Goal: Information Seeking & Learning: Learn about a topic

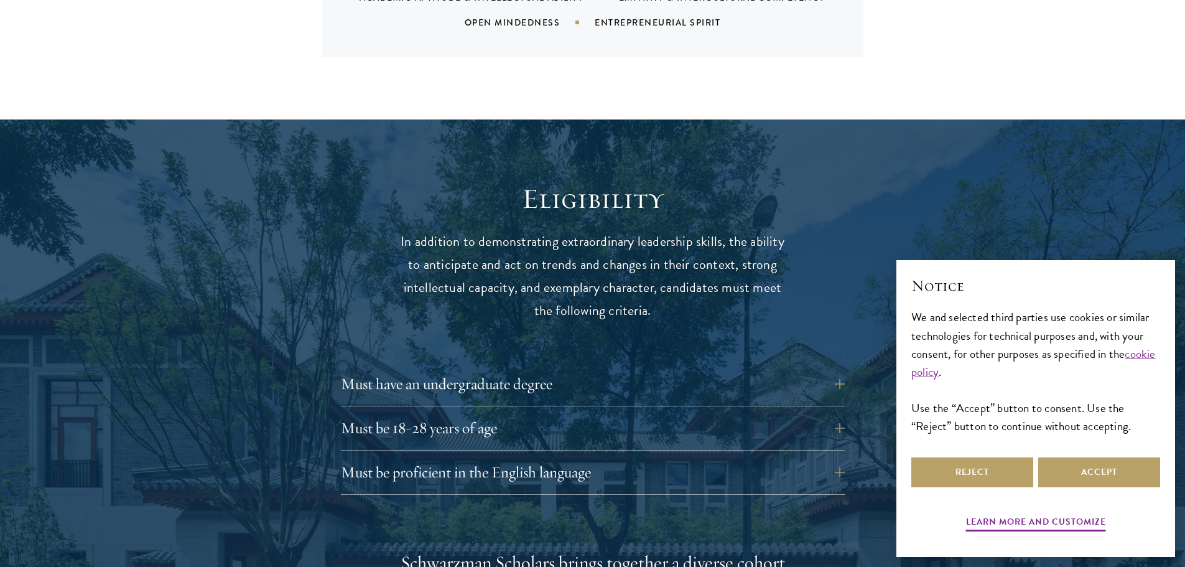
scroll to position [1555, 0]
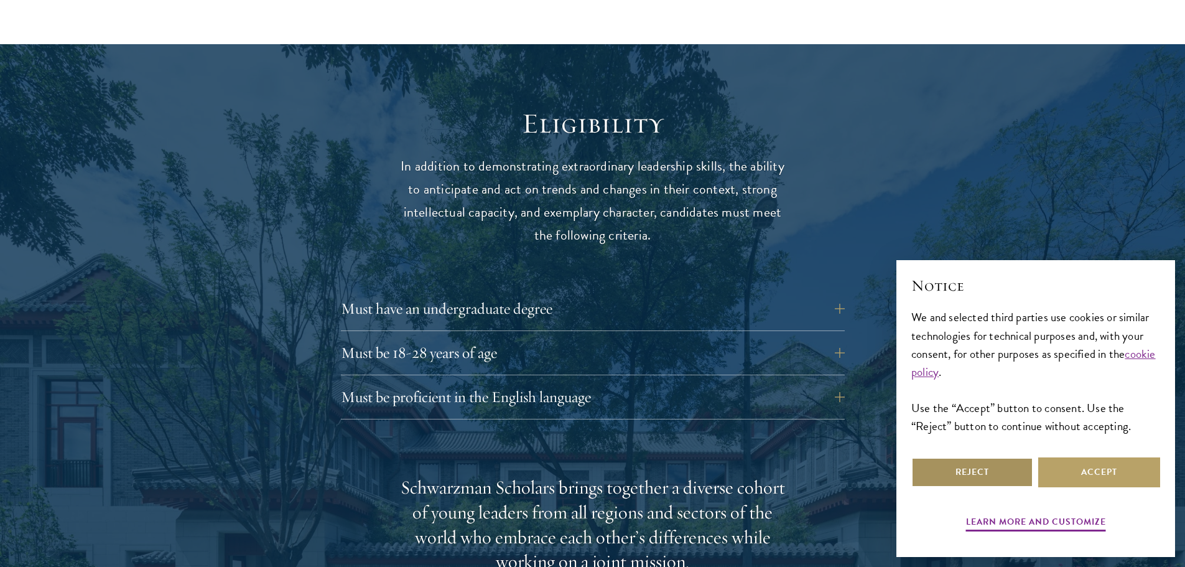
click at [1012, 481] on button "Reject" at bounding box center [972, 472] width 122 height 30
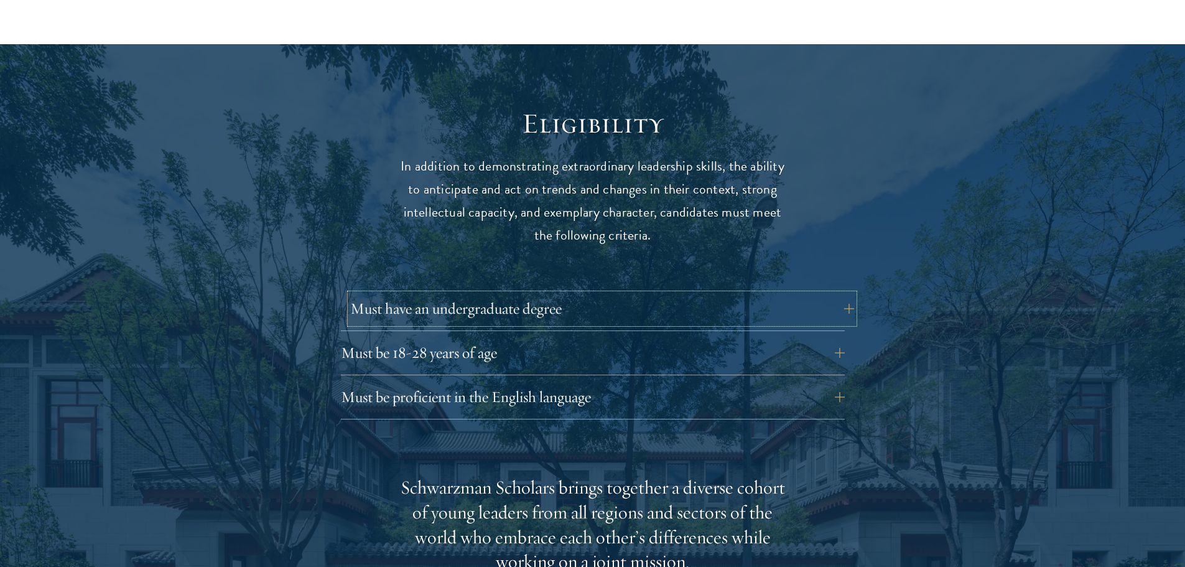
click at [821, 294] on button "Must have an undergraduate degree" at bounding box center [602, 309] width 504 height 30
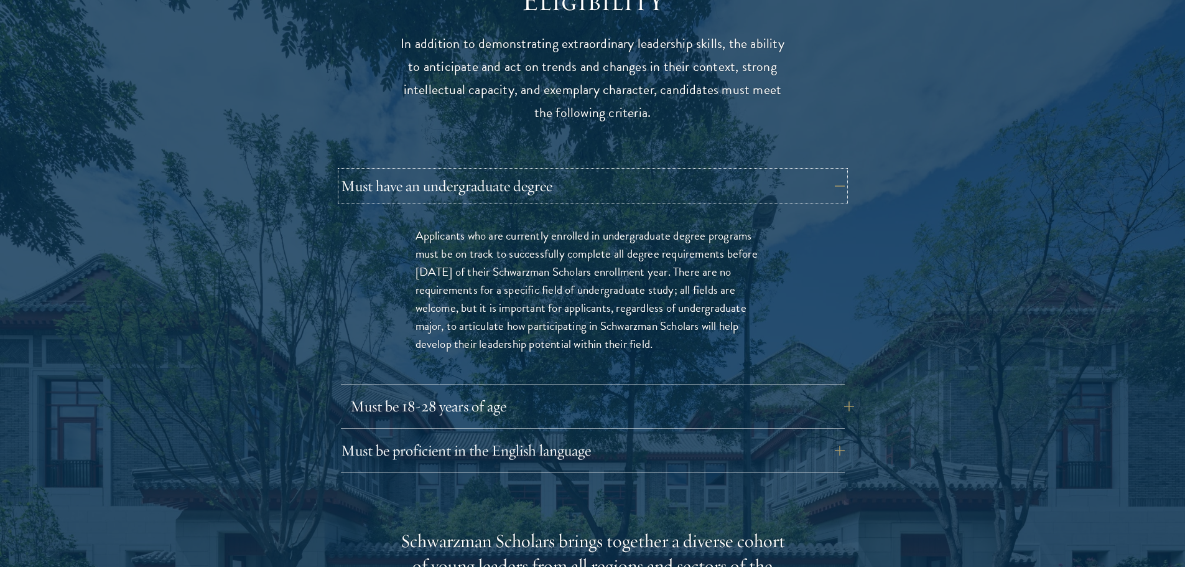
scroll to position [1680, 0]
drag, startPoint x: 447, startPoint y: 383, endPoint x: 461, endPoint y: 383, distance: 13.7
click at [448, 389] on button "Must be 18-28 years of age" at bounding box center [593, 404] width 504 height 30
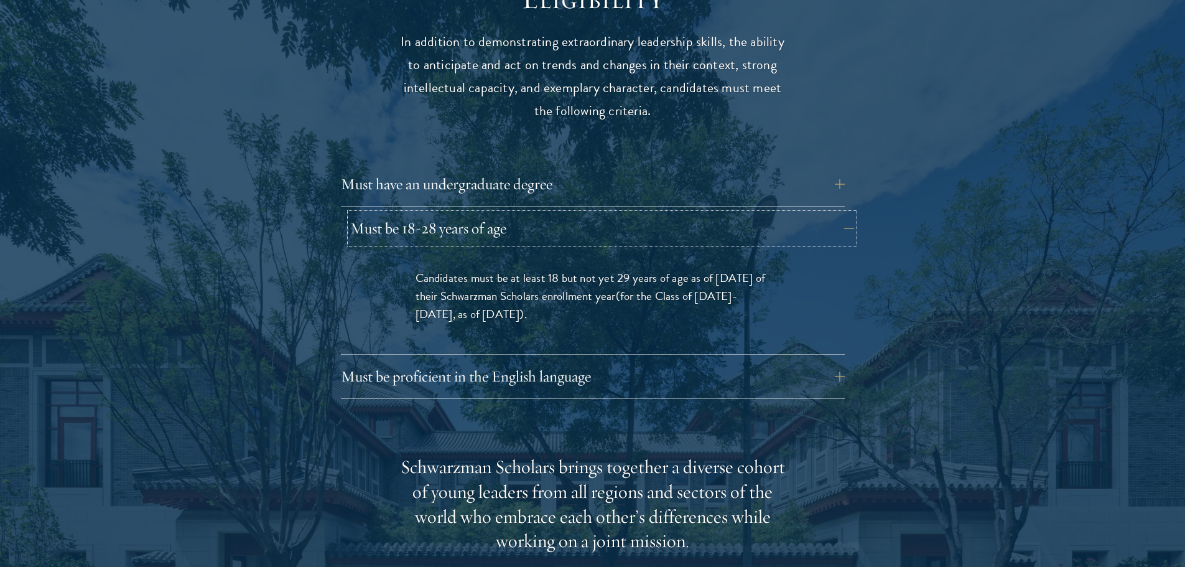
drag, startPoint x: 412, startPoint y: 205, endPoint x: 486, endPoint y: 200, distance: 74.8
click at [486, 213] on button "Must be 18-28 years of age" at bounding box center [602, 228] width 504 height 30
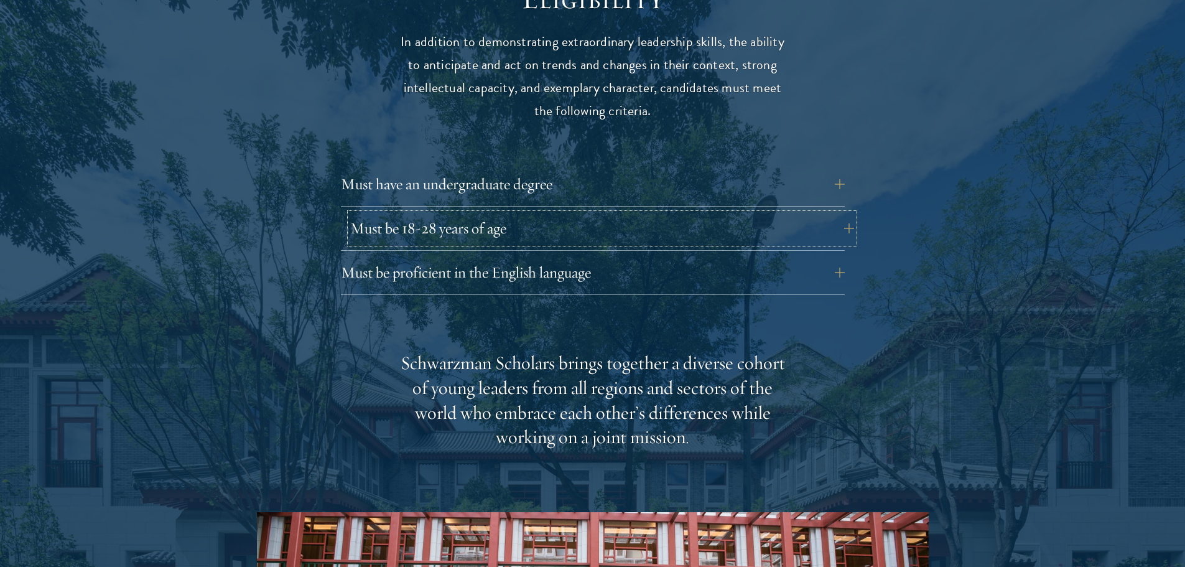
click at [441, 213] on button "Must be 18-28 years of age" at bounding box center [602, 228] width 504 height 30
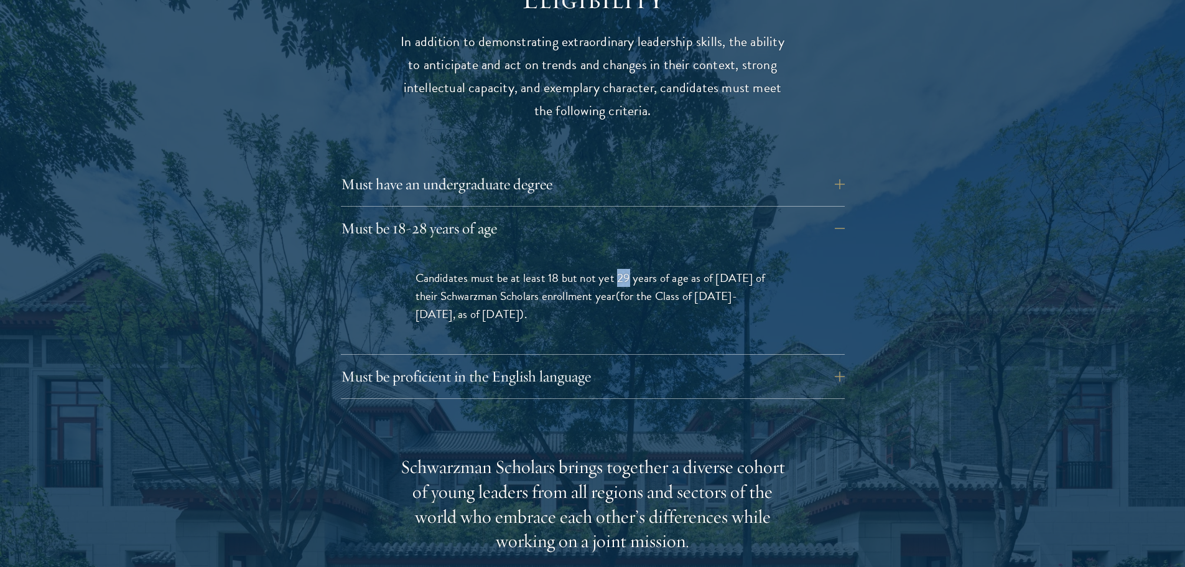
drag, startPoint x: 617, startPoint y: 253, endPoint x: 628, endPoint y: 252, distance: 11.8
click at [628, 269] on p "Candidates must be at least 18 but not yet 29 years of age as of [DATE] of thei…" at bounding box center [593, 296] width 355 height 54
drag, startPoint x: 473, startPoint y: 289, endPoint x: 516, endPoint y: 289, distance: 42.3
click at [516, 289] on span "(for the Class of [DATE]-[DATE], as of [DATE])" at bounding box center [577, 305] width 322 height 36
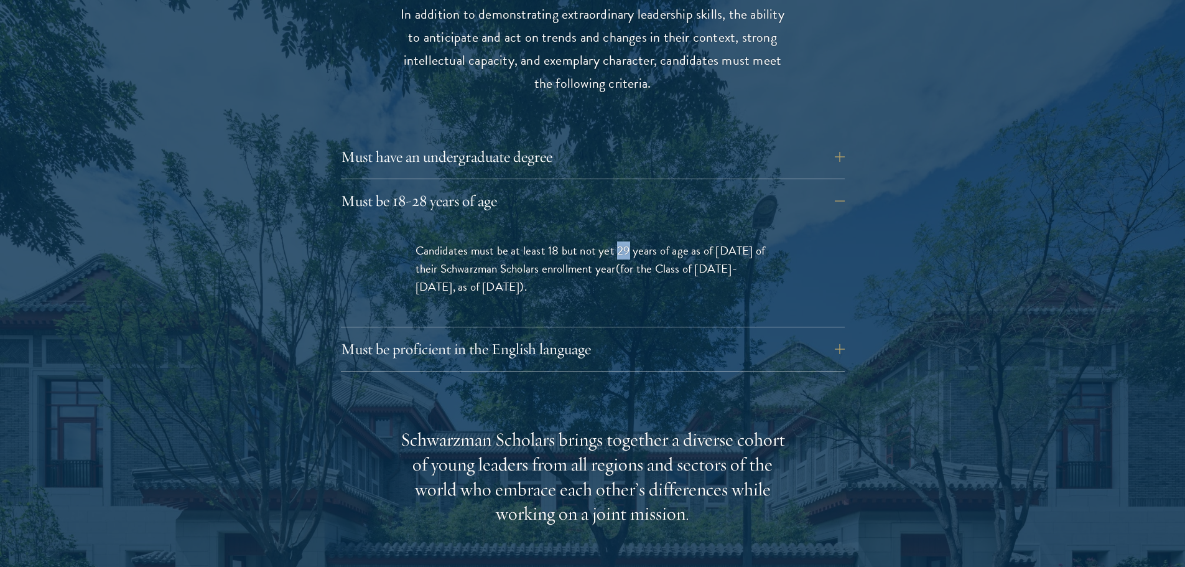
scroll to position [1742, 0]
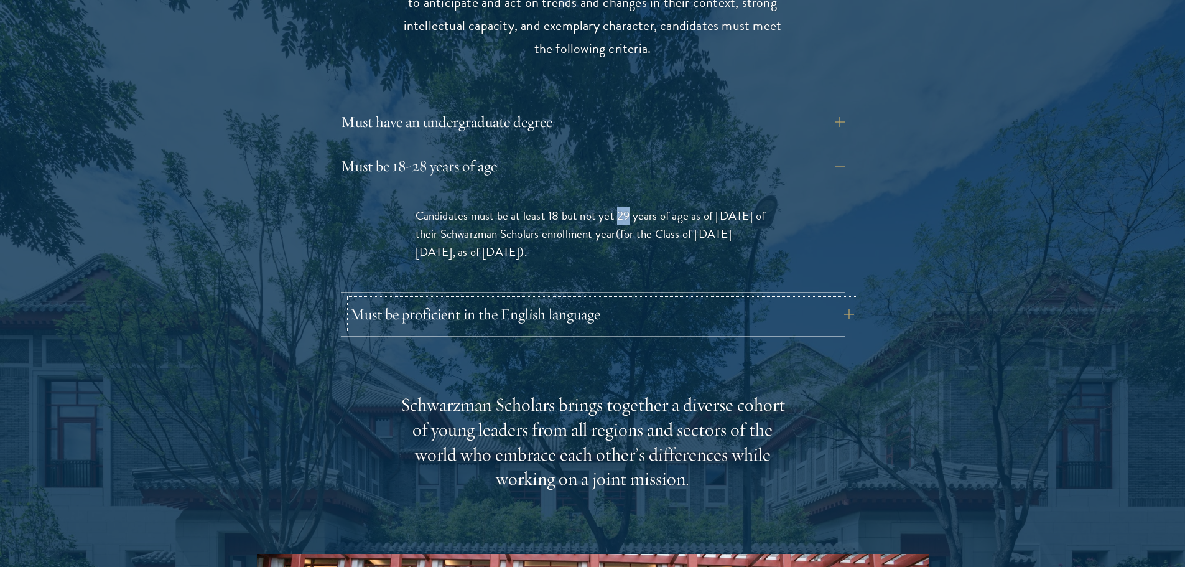
click at [485, 299] on button "Must be proficient in the English language" at bounding box center [602, 314] width 504 height 30
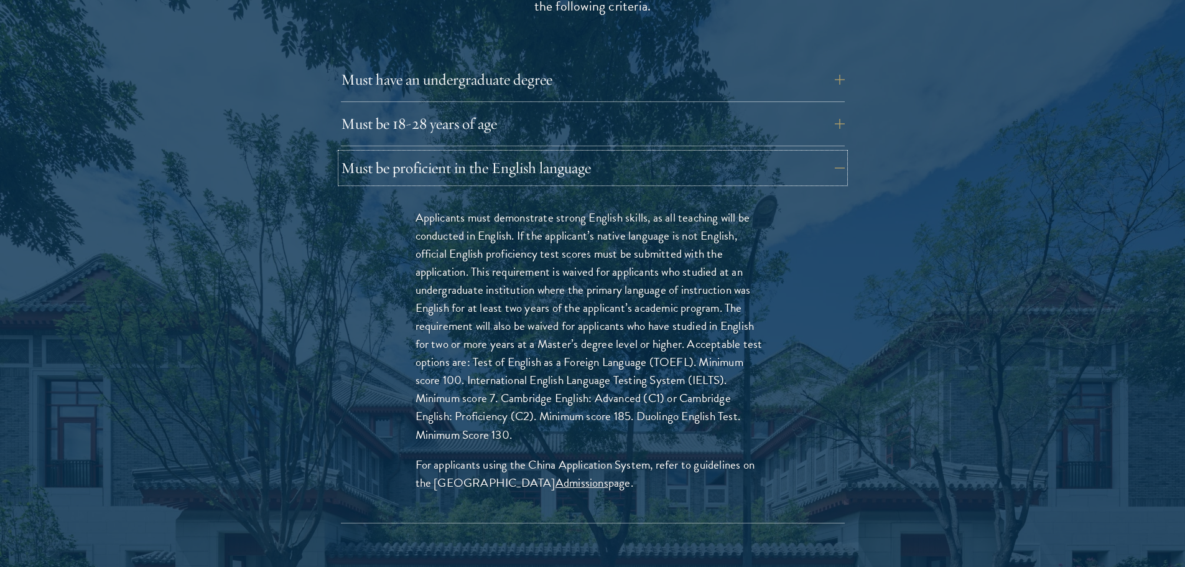
scroll to position [1804, 0]
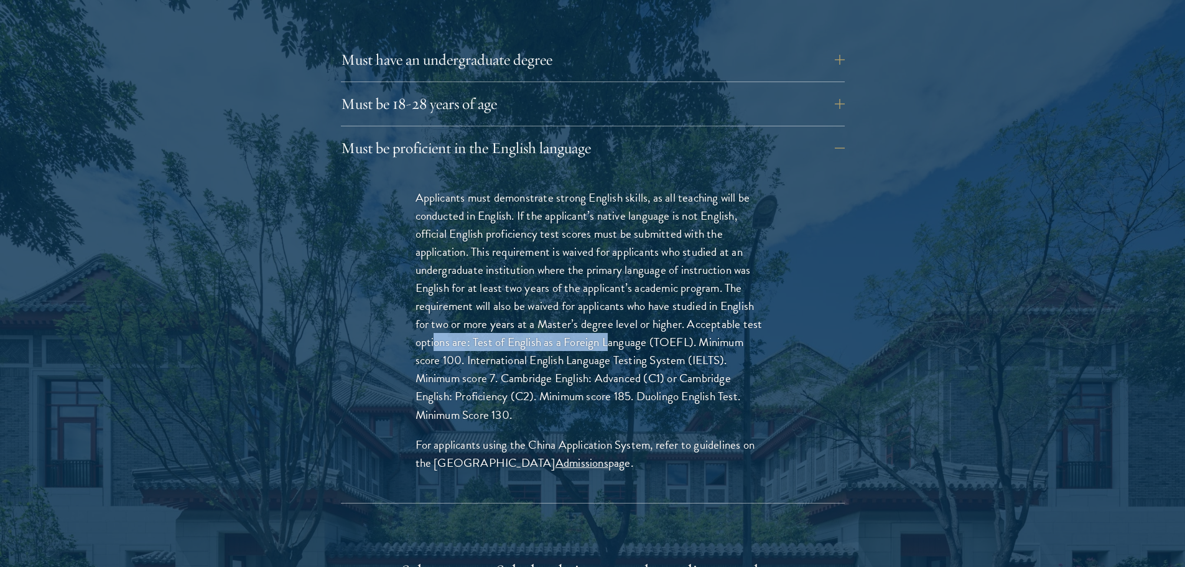
drag, startPoint x: 434, startPoint y: 317, endPoint x: 607, endPoint y: 319, distance: 172.3
click at [607, 319] on p "Applicants must demonstrate strong English skills, as all teaching will be cond…" at bounding box center [593, 305] width 355 height 235
drag, startPoint x: 628, startPoint y: 320, endPoint x: 667, endPoint y: 325, distance: 39.4
click at [667, 325] on p "Applicants must demonstrate strong English skills, as all teaching will be cond…" at bounding box center [593, 305] width 355 height 235
drag, startPoint x: 541, startPoint y: 333, endPoint x: 539, endPoint y: 345, distance: 12.6
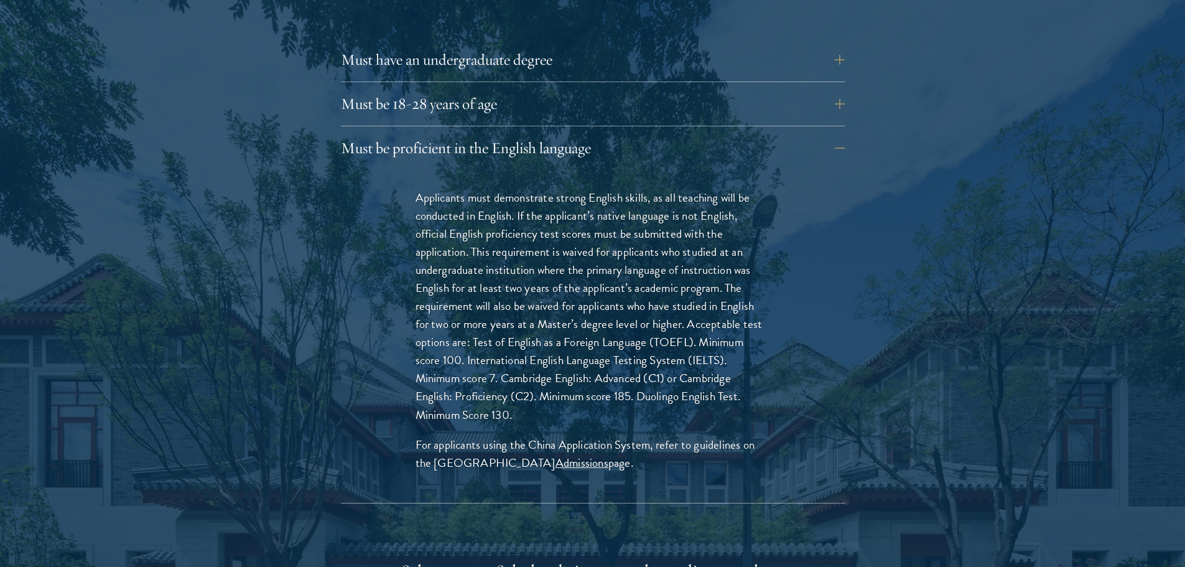
click at [547, 337] on p "Applicants must demonstrate strong English skills, as all teaching will be cond…" at bounding box center [593, 305] width 355 height 235
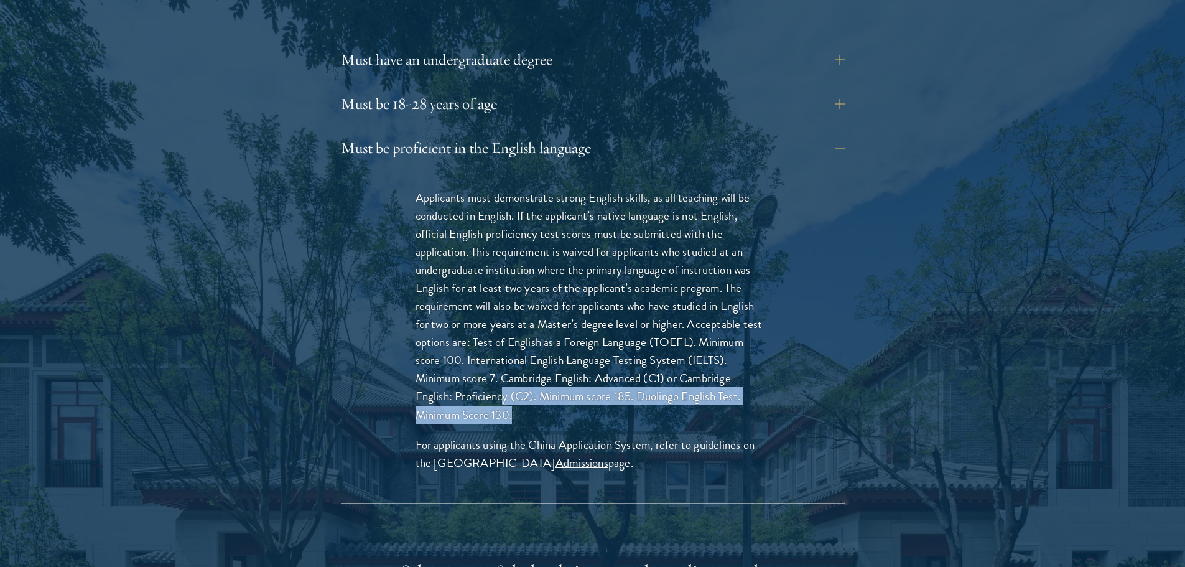
drag, startPoint x: 501, startPoint y: 365, endPoint x: 683, endPoint y: 394, distance: 183.9
click at [683, 394] on p "Applicants must demonstrate strong English skills, as all teaching will be cond…" at bounding box center [593, 305] width 355 height 235
click at [551, 396] on p "Applicants must demonstrate strong English skills, as all teaching will be cond…" at bounding box center [593, 305] width 355 height 235
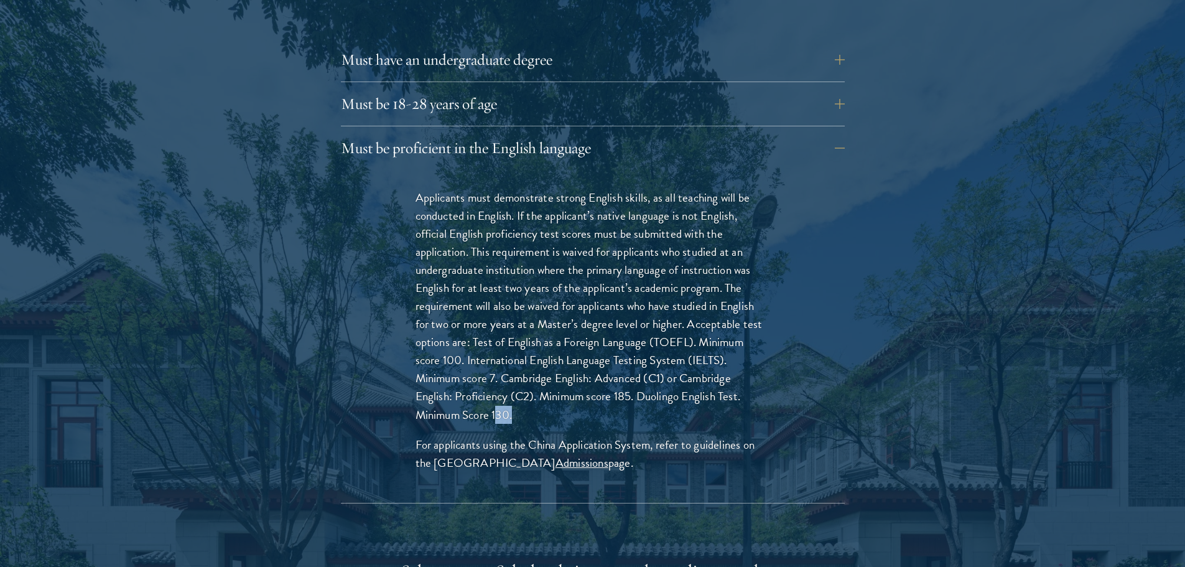
drag, startPoint x: 496, startPoint y: 391, endPoint x: 544, endPoint y: 391, distance: 47.9
click at [544, 391] on p "Applicants must demonstrate strong English skills, as all teaching will be cond…" at bounding box center [593, 305] width 355 height 235
click at [506, 390] on p "Applicants must demonstrate strong English skills, as all teaching will be cond…" at bounding box center [593, 305] width 355 height 235
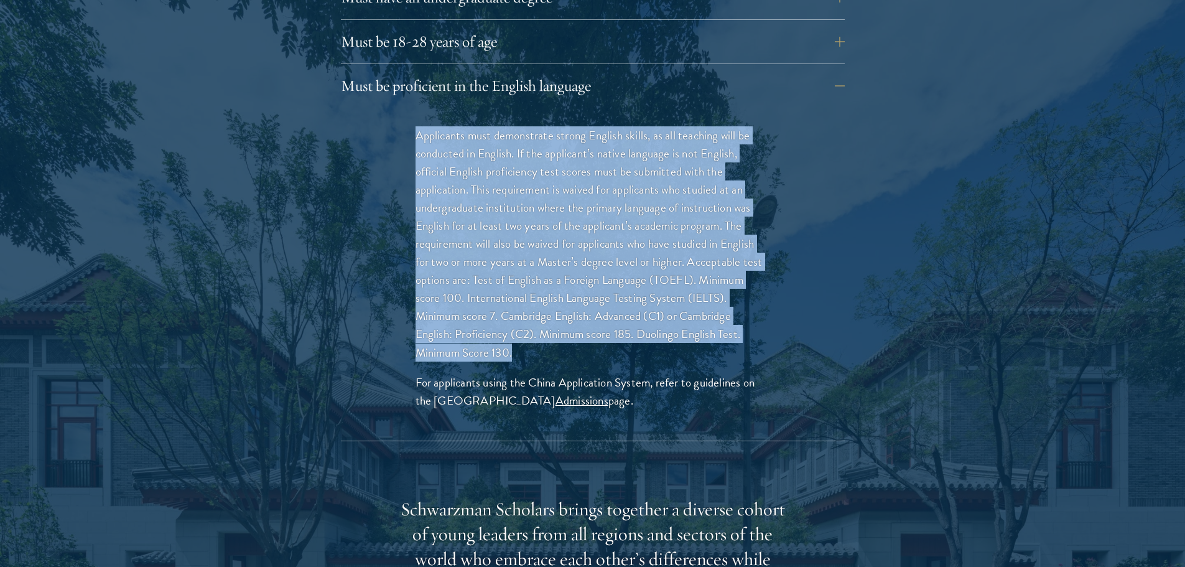
drag, startPoint x: 411, startPoint y: 109, endPoint x: 517, endPoint y: 329, distance: 244.6
click at [517, 329] on div "Applicants must demonstrate strong English skills, as all teaching will be cond…" at bounding box center [592, 274] width 429 height 333
copy p "Applicants must demonstrate strong English skills, as all teaching will be cond…"
click at [528, 330] on p "Applicants must demonstrate strong English skills, as all teaching will be cond…" at bounding box center [593, 243] width 355 height 235
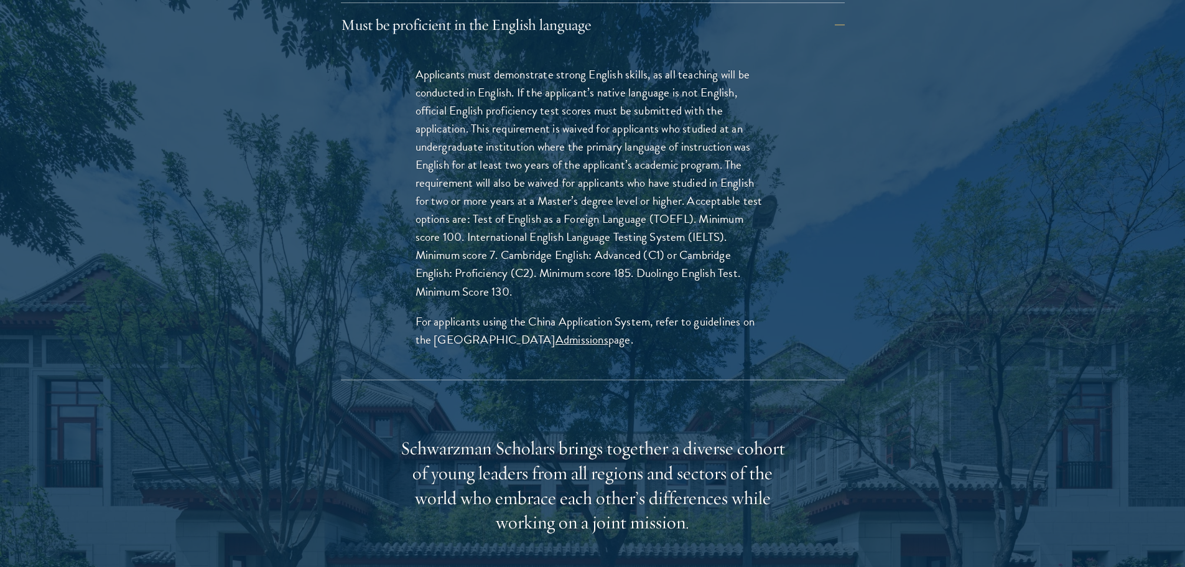
scroll to position [2115, 0]
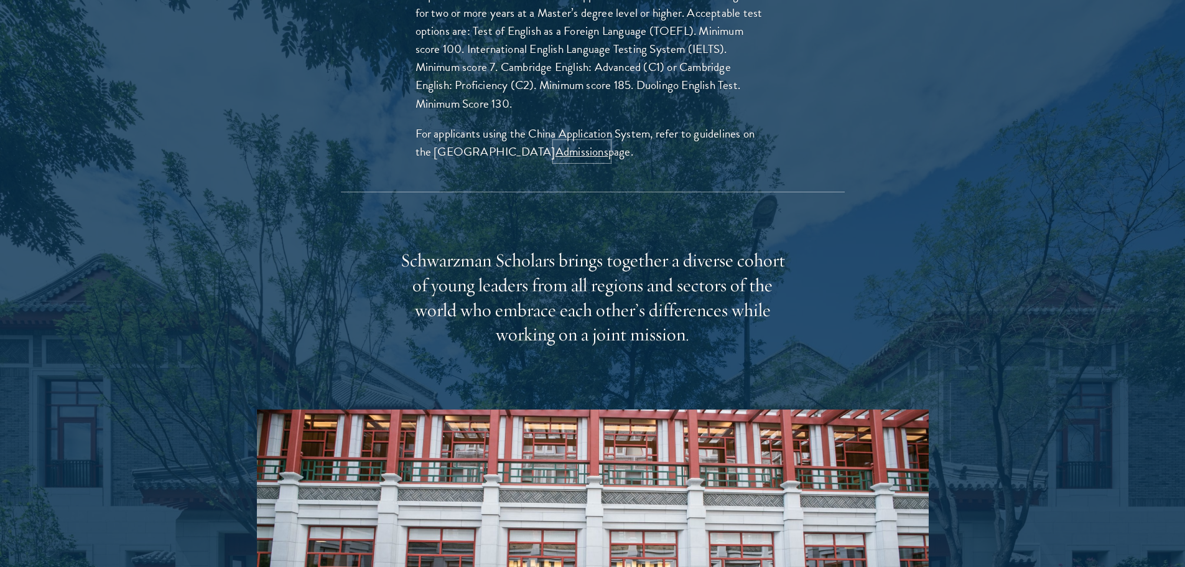
click at [566, 142] on link "Admissions" at bounding box center [582, 151] width 53 height 18
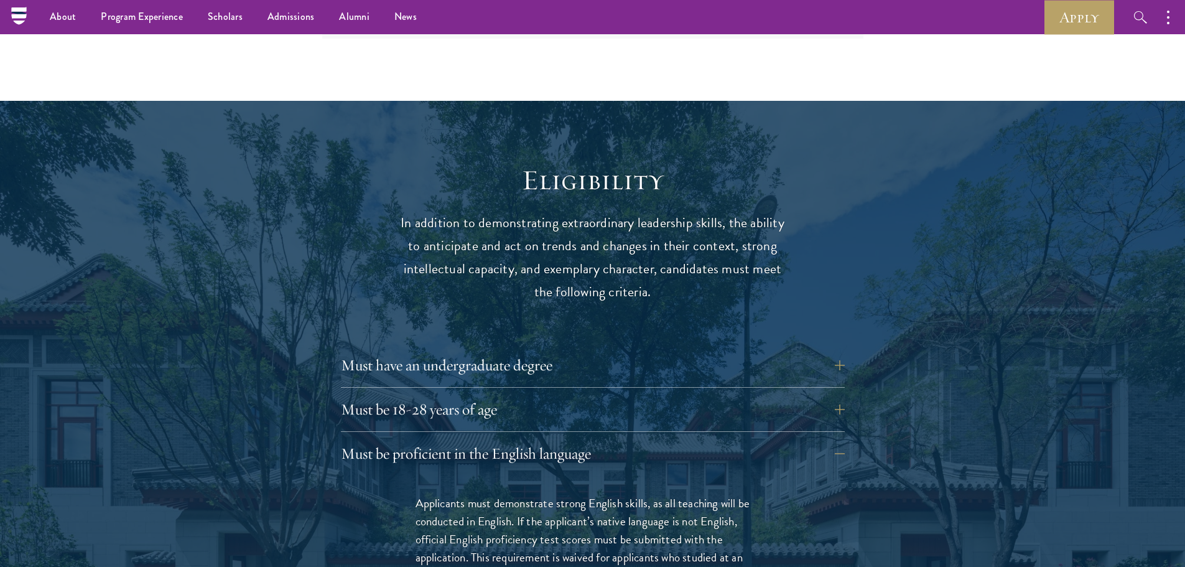
scroll to position [1493, 0]
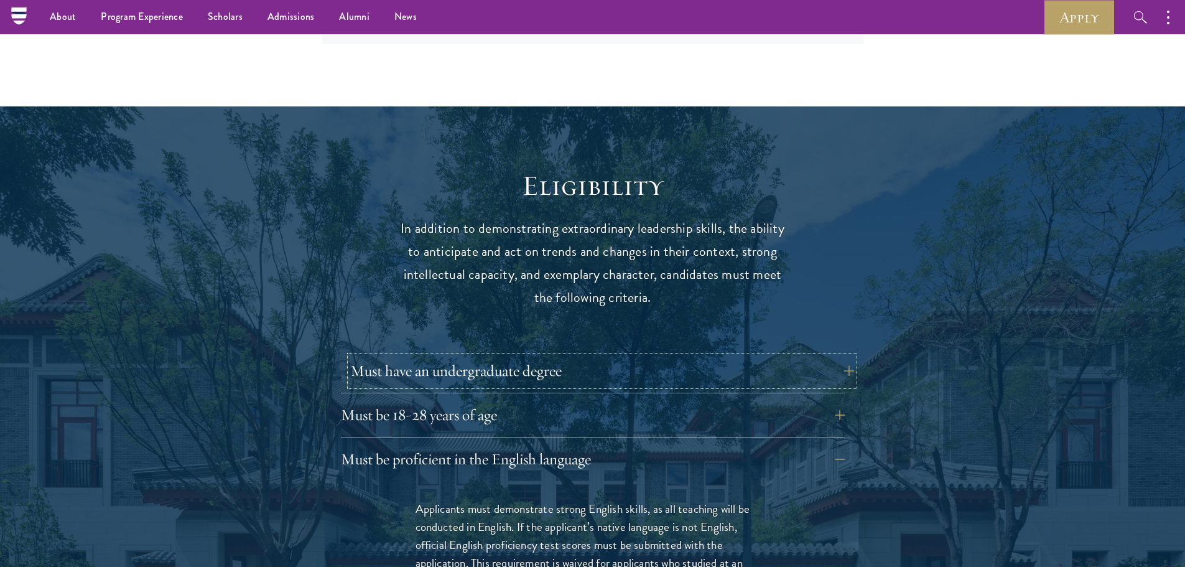
click at [539, 356] on button "Must have an undergraduate degree" at bounding box center [602, 371] width 504 height 30
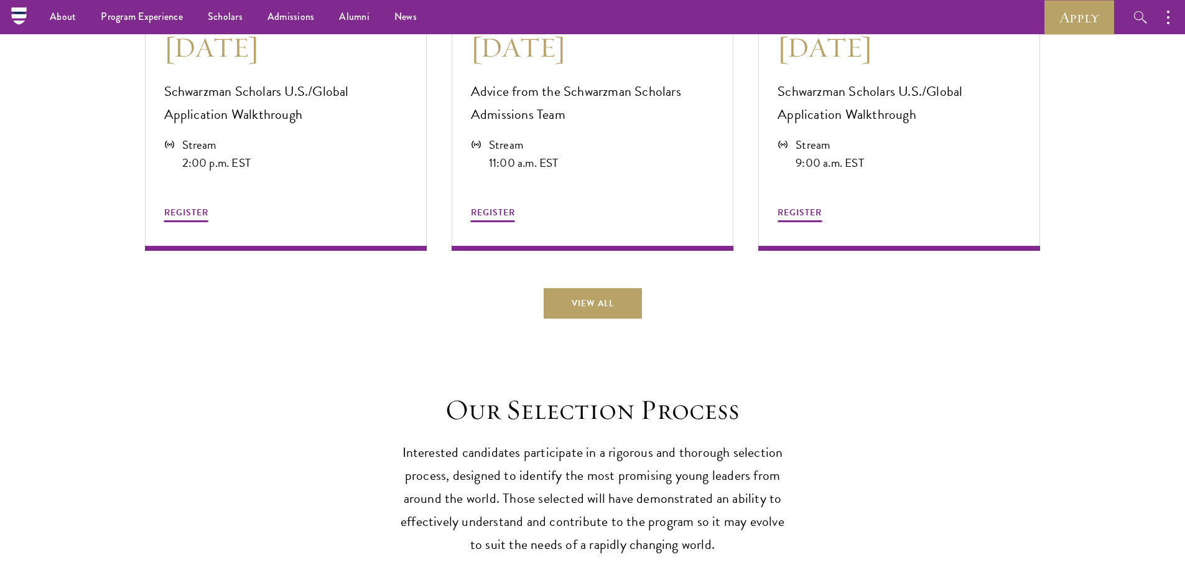
scroll to position [3359, 0]
